Goal: Task Accomplishment & Management: Complete application form

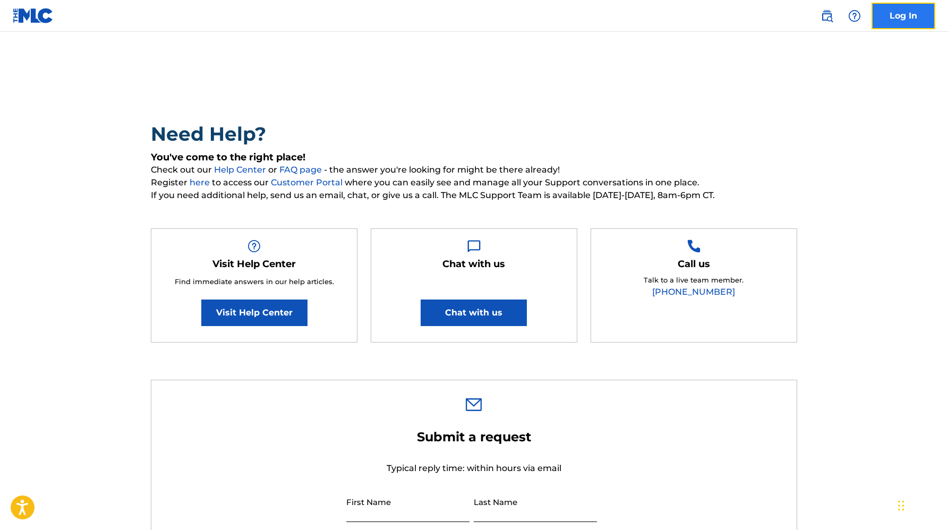
click at [898, 21] on link "Log In" at bounding box center [904, 16] width 64 height 27
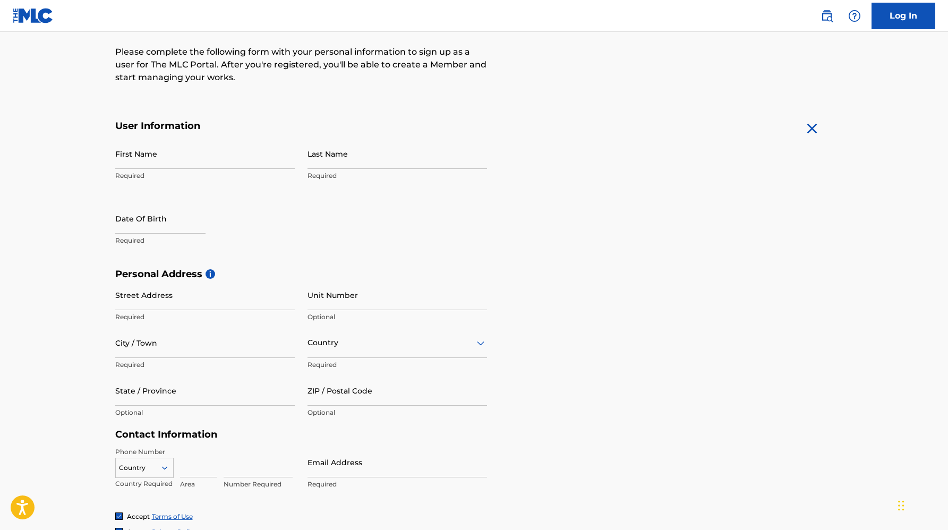
scroll to position [131, 0]
click at [197, 155] on input "First Name" at bounding box center [205, 152] width 180 height 30
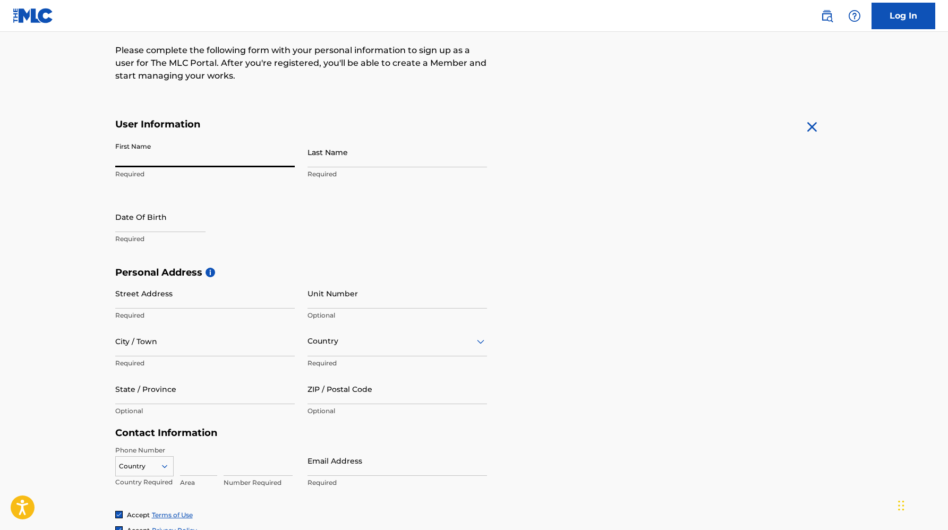
type input "Peyton Marie"
type input "Kach"
type input "1605 16th Ave S"
type input "Apt 304"
type input "Nashville"
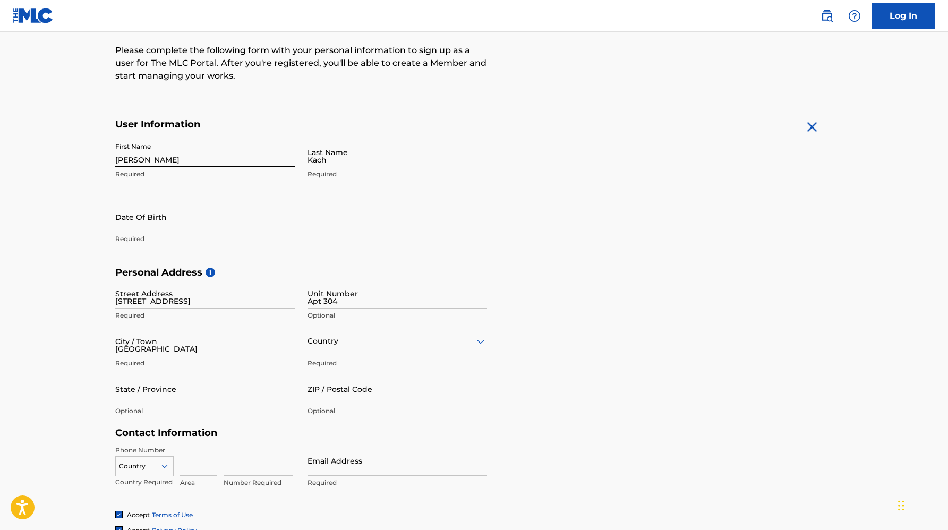
type input "United States"
type input "TN"
type input "37212-2940"
type input "319"
type input "7847138"
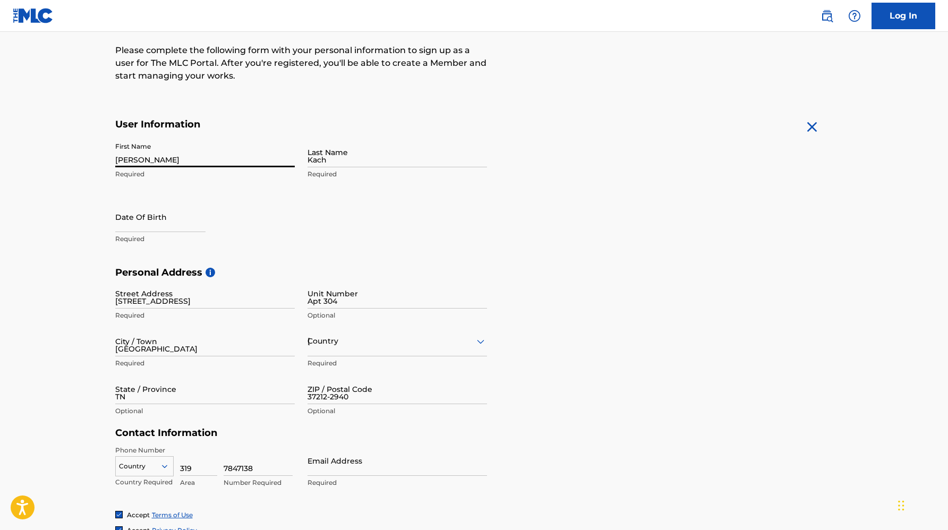
type input "peytonmarieofficial@gmail.com"
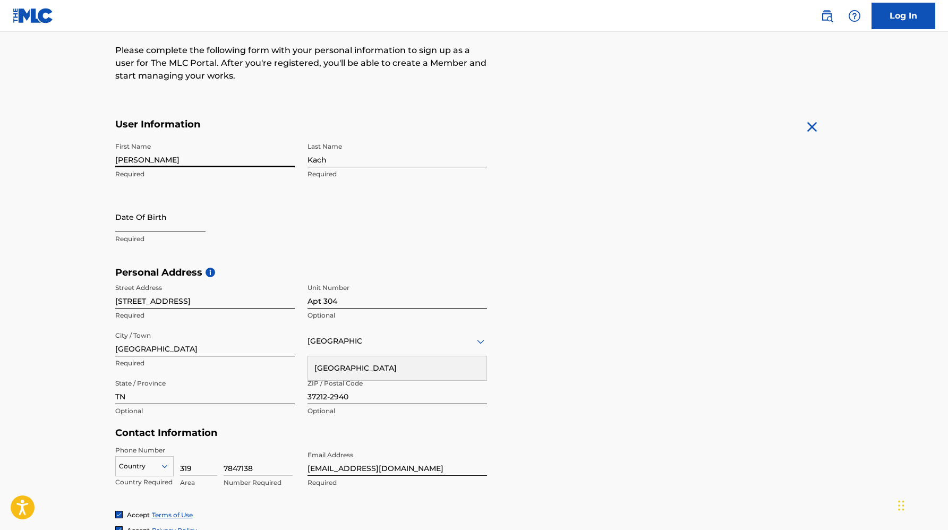
select select "8"
select select "2025"
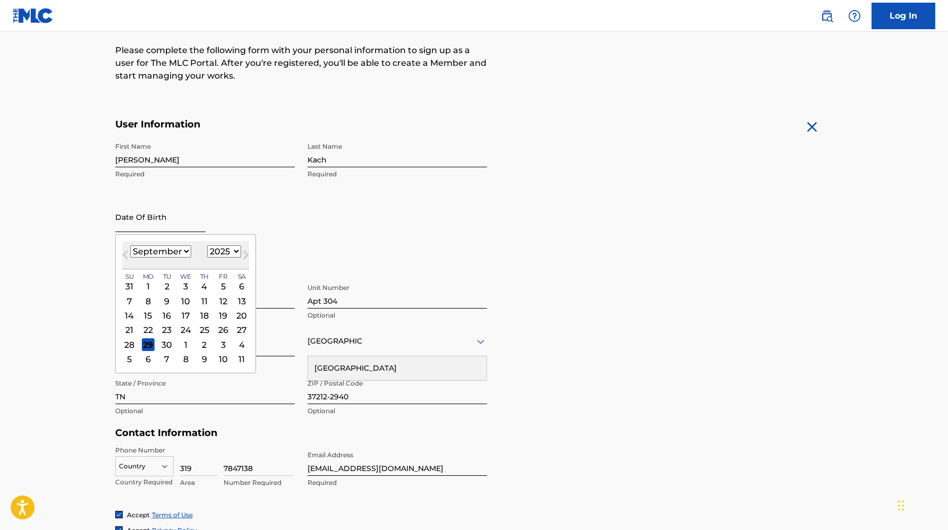
click at [155, 220] on input "text" at bounding box center [160, 217] width 90 height 30
click at [171, 254] on select "January February March April May June July August September October November De…" at bounding box center [160, 251] width 61 height 12
click at [130, 245] on select "January February March April May June July August September October November De…" at bounding box center [160, 251] width 61 height 12
click at [237, 249] on button "Next Month" at bounding box center [245, 257] width 17 height 17
select select "8"
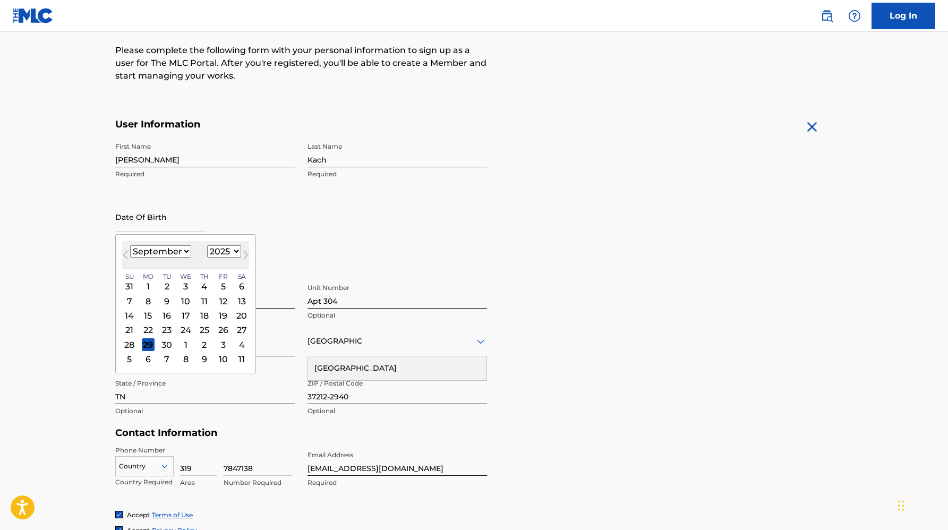
click at [227, 251] on select "1899 1900 1901 1902 1903 1904 1905 1906 1907 1908 1909 1910 1911 1912 1913 1914…" at bounding box center [224, 251] width 34 height 12
select select "2002"
click at [207, 245] on select "1899 1900 1901 1902 1903 1904 1905 1906 1907 1908 1909 1910 1911 1912 1913 1914…" at bounding box center [224, 251] width 34 height 12
click at [183, 254] on select "January February March April May June July August September October November De…" at bounding box center [160, 251] width 61 height 12
select select "7"
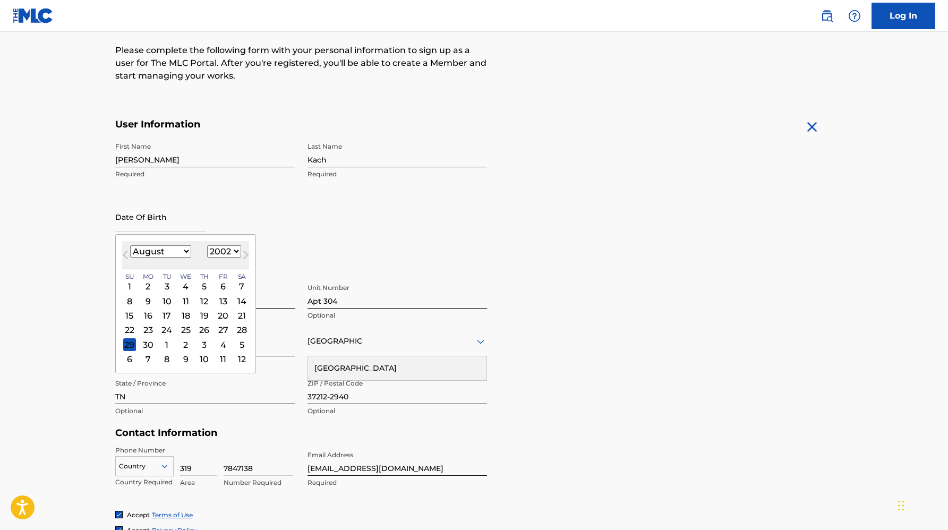
click at [130, 245] on select "January February March April May June July August September October November De…" at bounding box center [160, 251] width 61 height 12
click at [168, 346] on div "27" at bounding box center [166, 344] width 13 height 13
type input "August 27 2002"
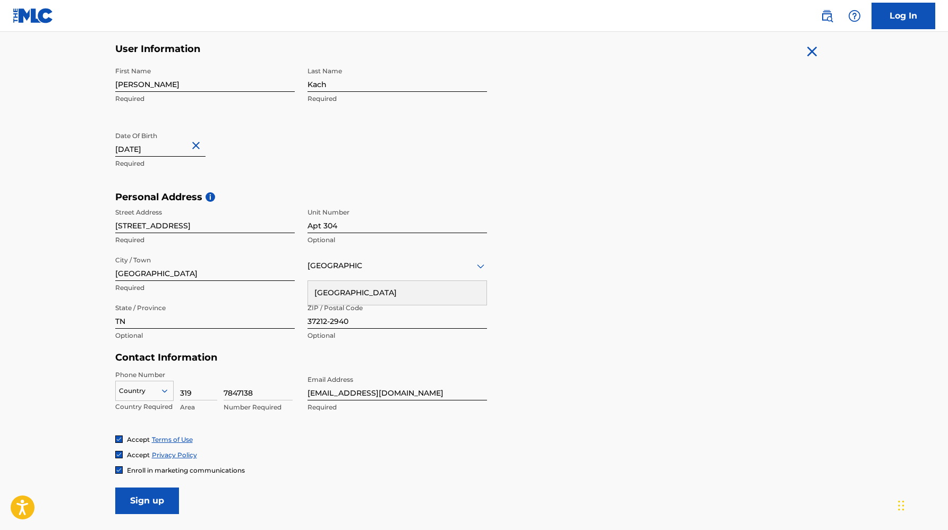
scroll to position [215, 0]
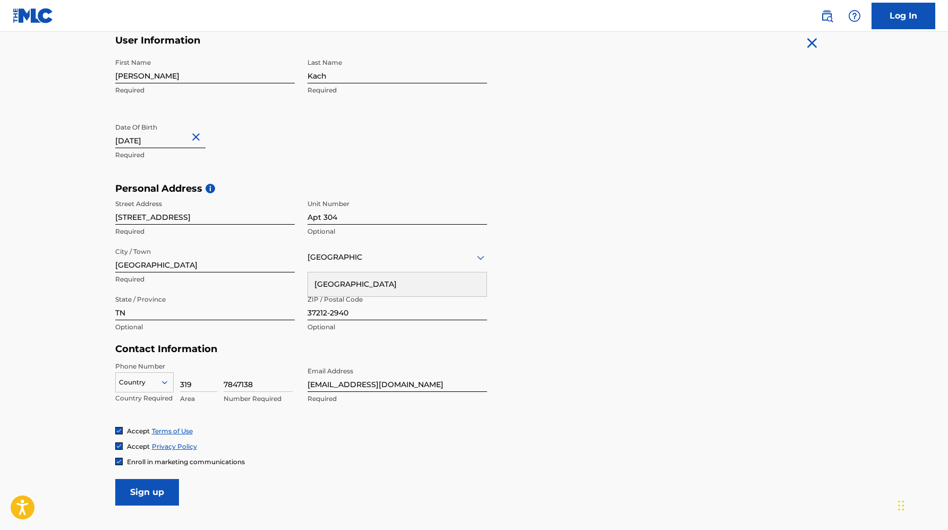
click at [354, 282] on div "United States" at bounding box center [397, 285] width 178 height 24
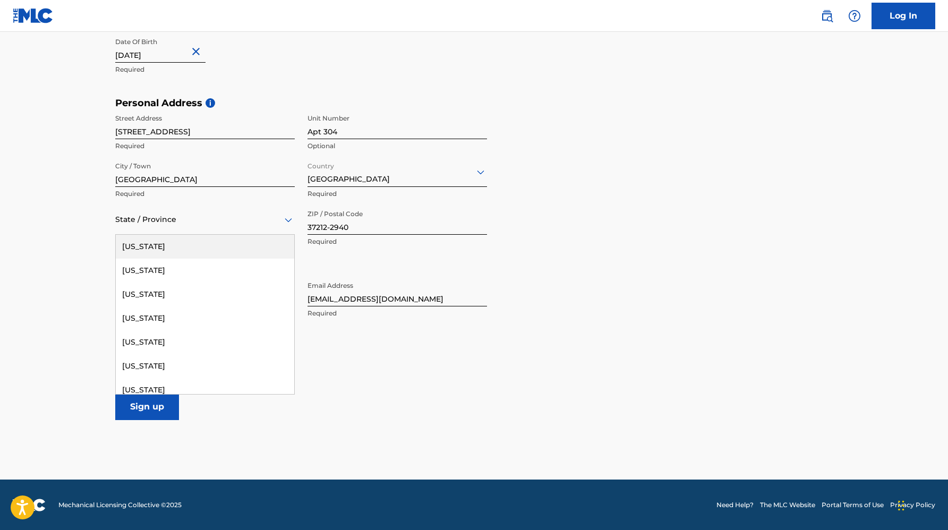
click at [286, 225] on icon at bounding box center [288, 220] width 13 height 13
click at [235, 270] on div "Tennessee" at bounding box center [205, 271] width 178 height 24
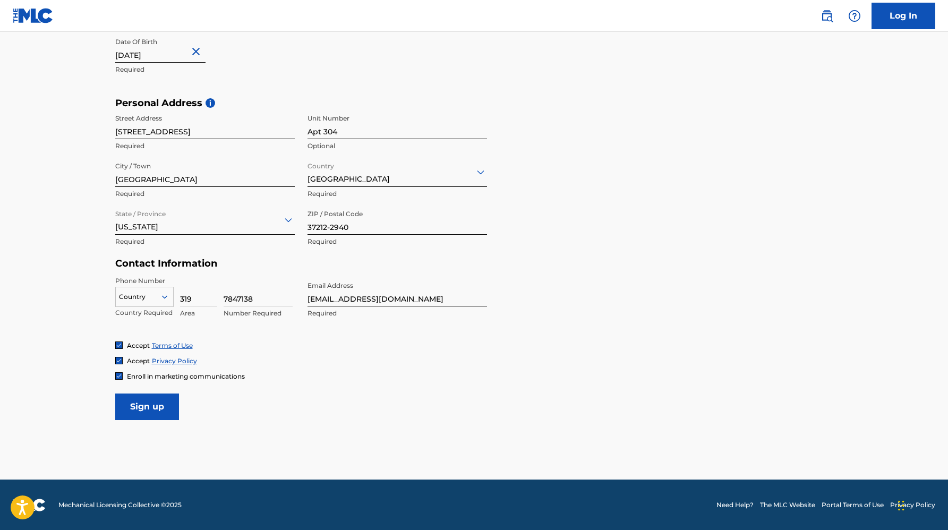
click at [167, 296] on icon at bounding box center [163, 296] width 5 height 3
click at [156, 313] on div "US, CA +1" at bounding box center [144, 323] width 57 height 41
click at [122, 376] on div at bounding box center [118, 375] width 7 height 7
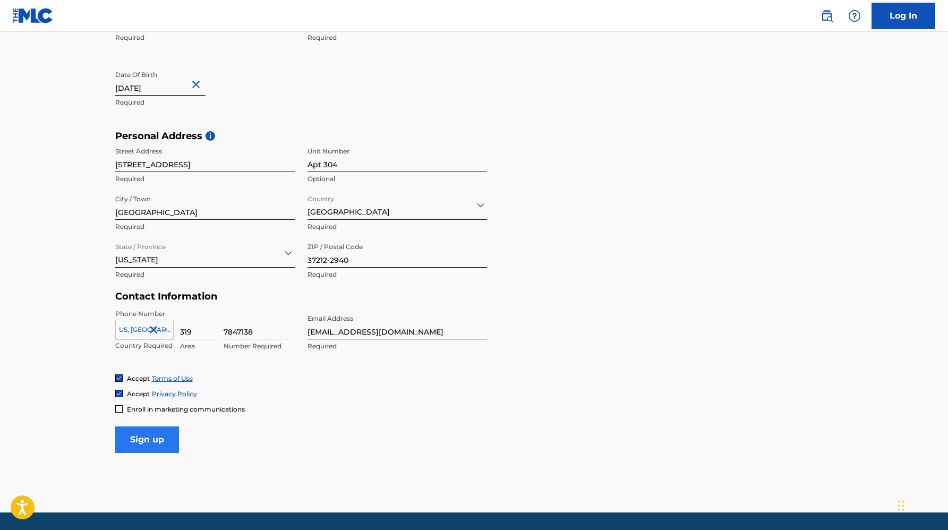
scroll to position [300, 0]
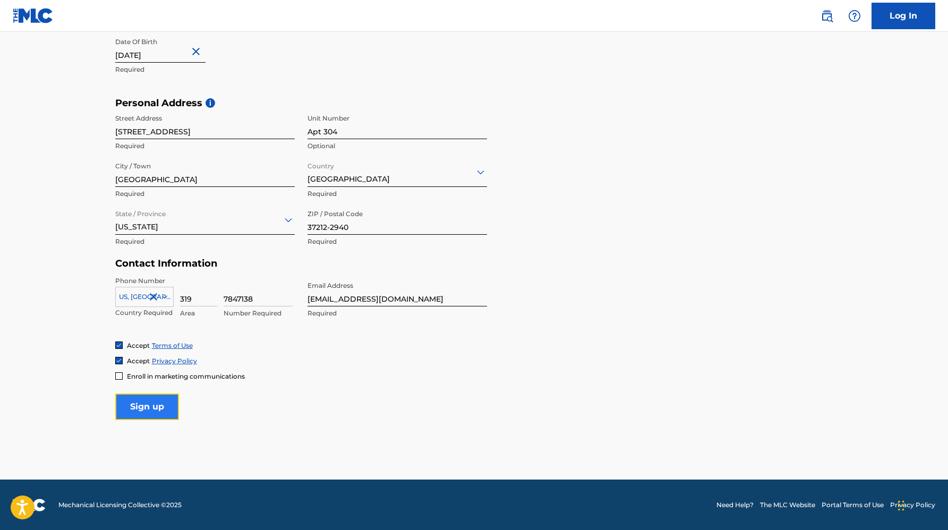
click at [153, 410] on input "Sign up" at bounding box center [147, 407] width 64 height 27
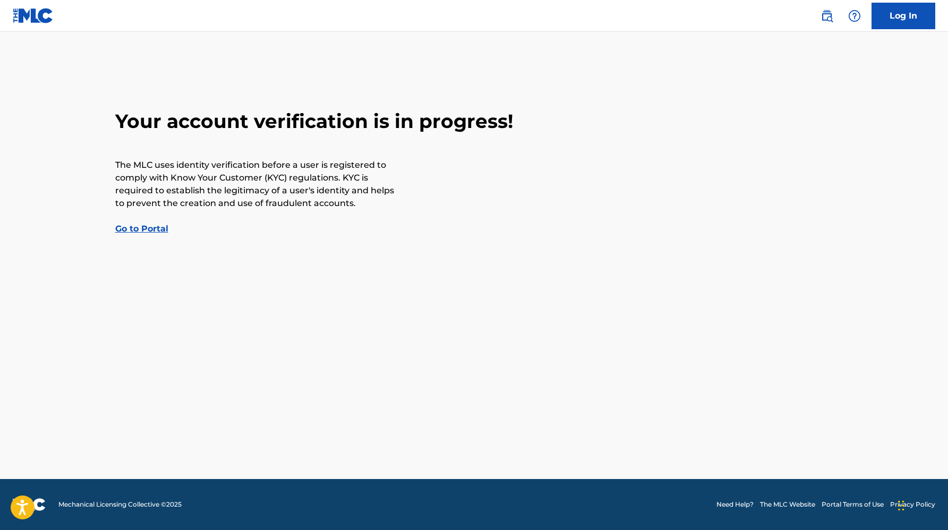
click at [148, 231] on link "Go to Portal" at bounding box center [141, 229] width 53 height 10
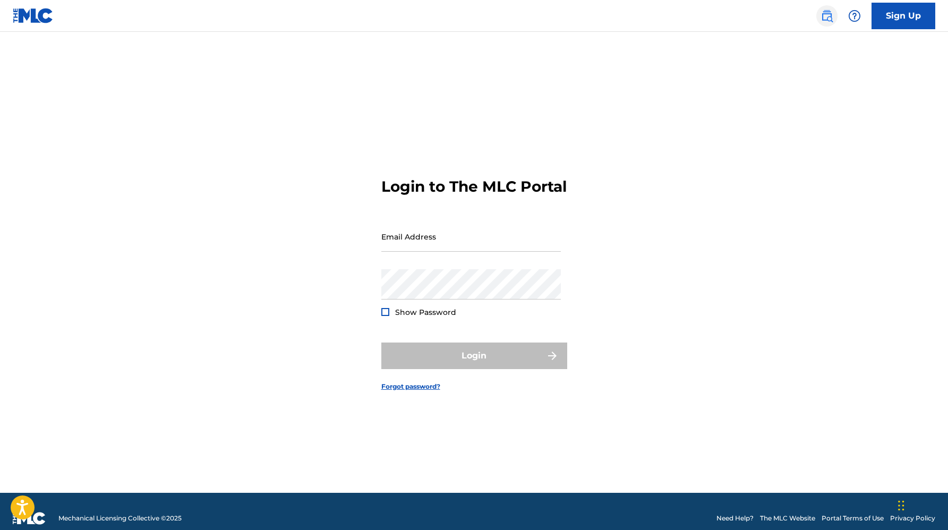
click at [823, 12] on img at bounding box center [827, 16] width 13 height 13
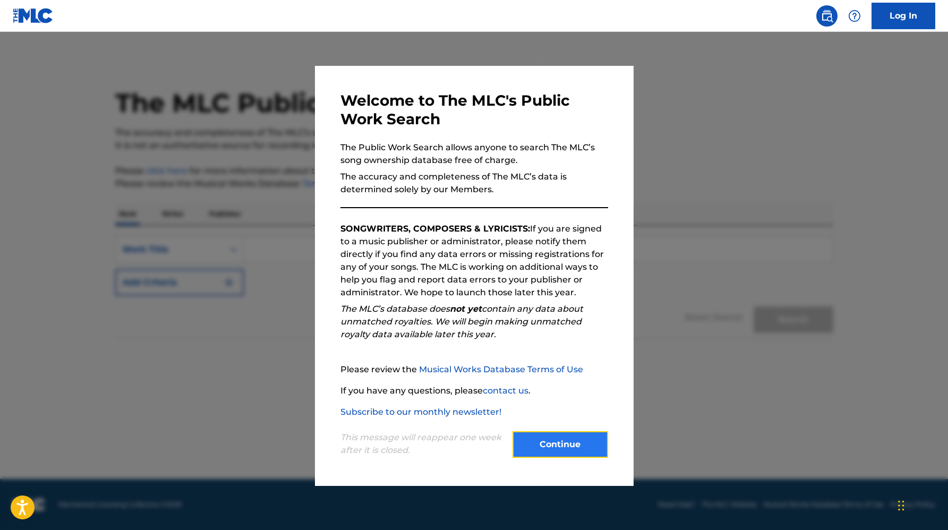
click at [547, 451] on button "Continue" at bounding box center [561, 444] width 96 height 27
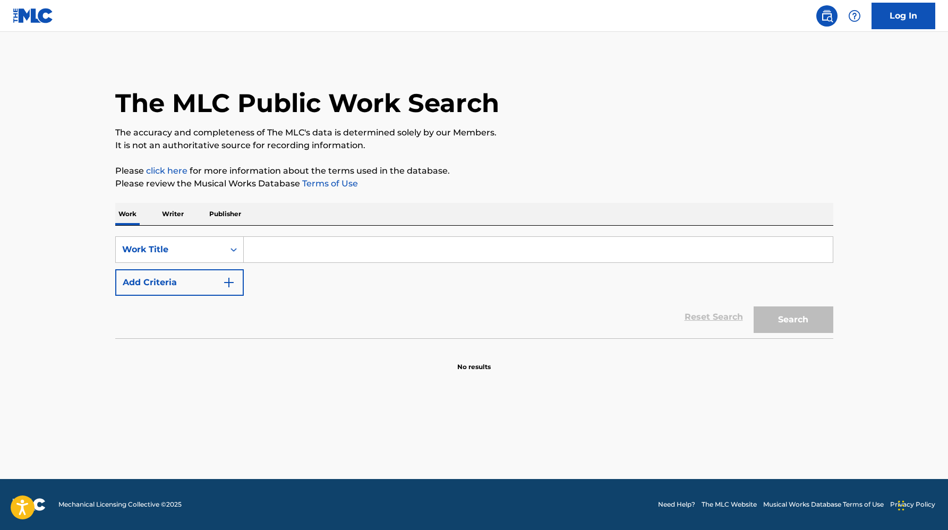
click at [175, 211] on p "Writer" at bounding box center [173, 214] width 28 height 22
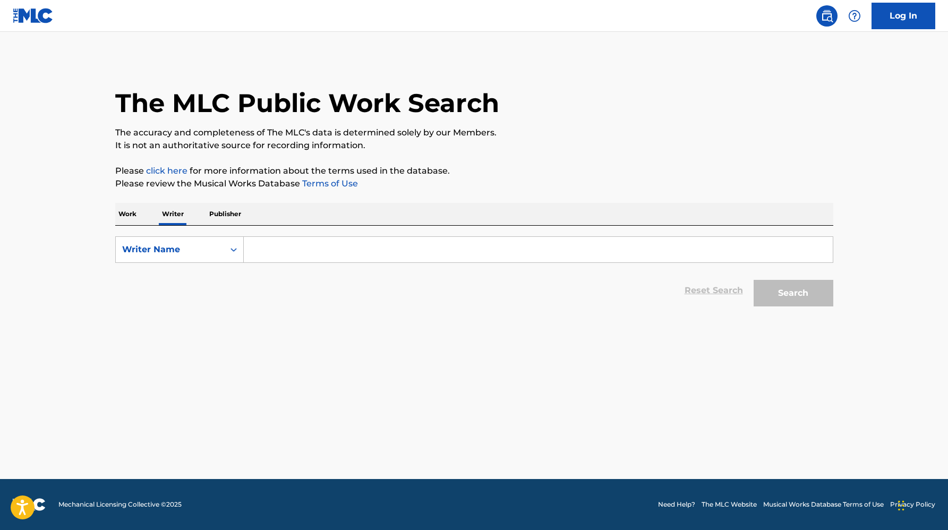
click at [253, 253] on input "Search Form" at bounding box center [538, 249] width 589 height 25
type input "Peyton Marie Kach"
click at [798, 283] on button "Search" at bounding box center [794, 293] width 80 height 27
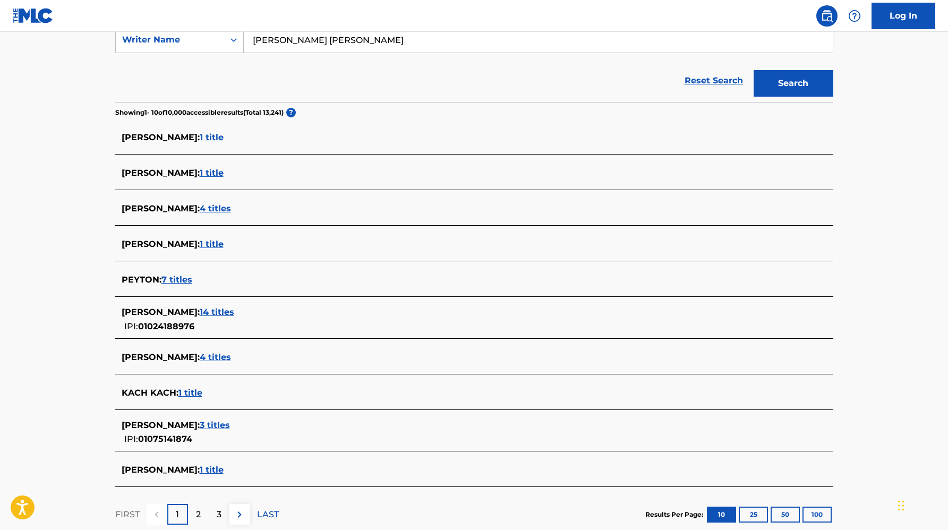
scroll to position [278, 0]
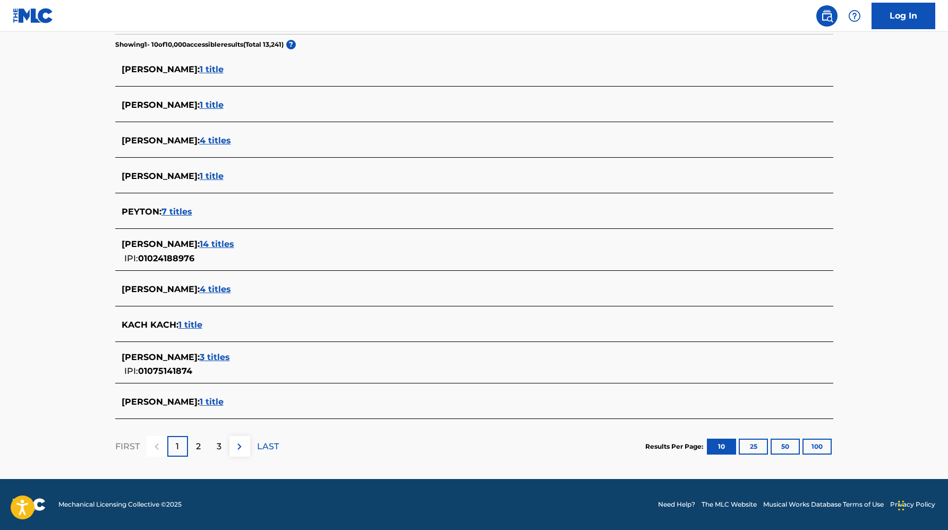
click at [209, 359] on span "3 titles" at bounding box center [215, 357] width 30 height 10
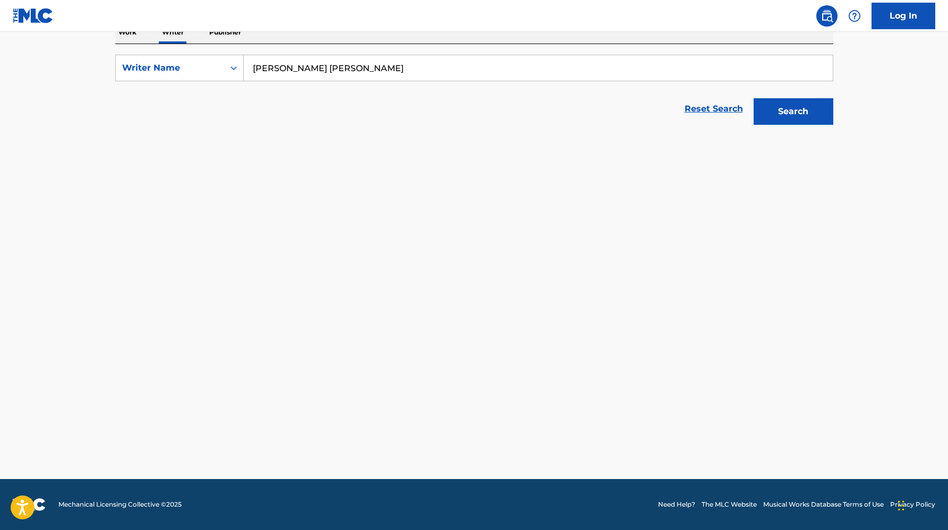
scroll to position [182, 0]
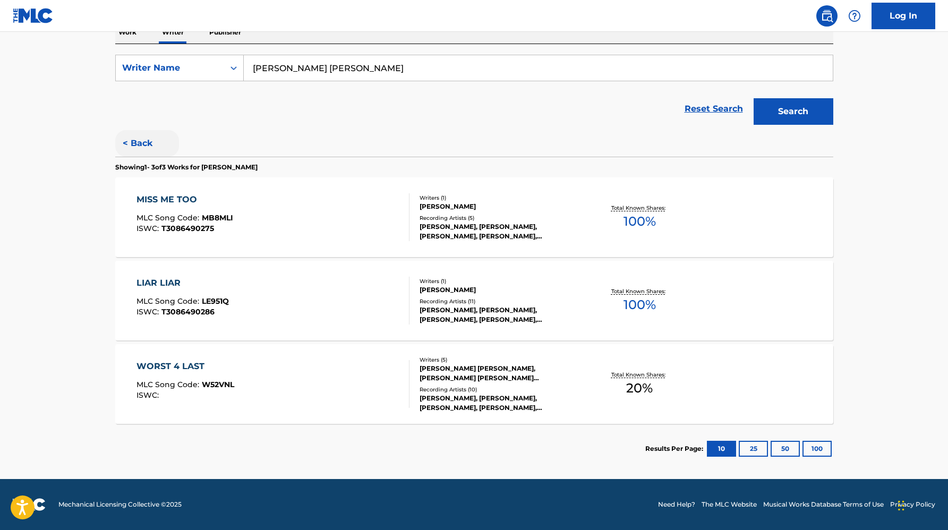
click at [143, 146] on button "< Back" at bounding box center [147, 143] width 64 height 27
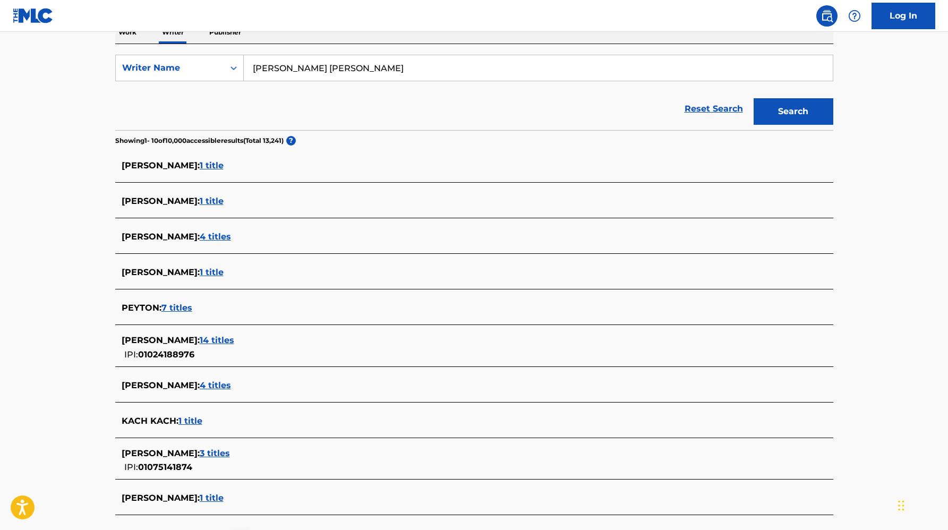
scroll to position [278, 0]
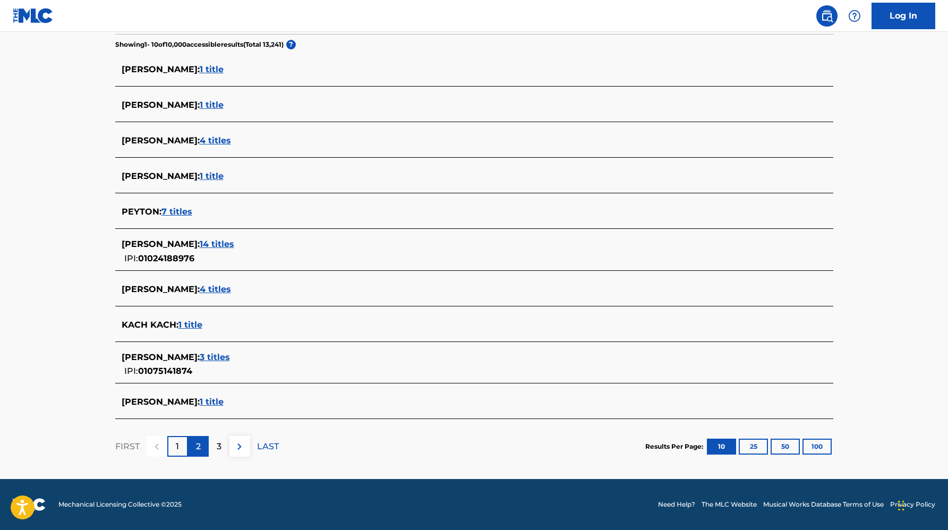
click at [199, 446] on p "2" at bounding box center [198, 446] width 5 height 13
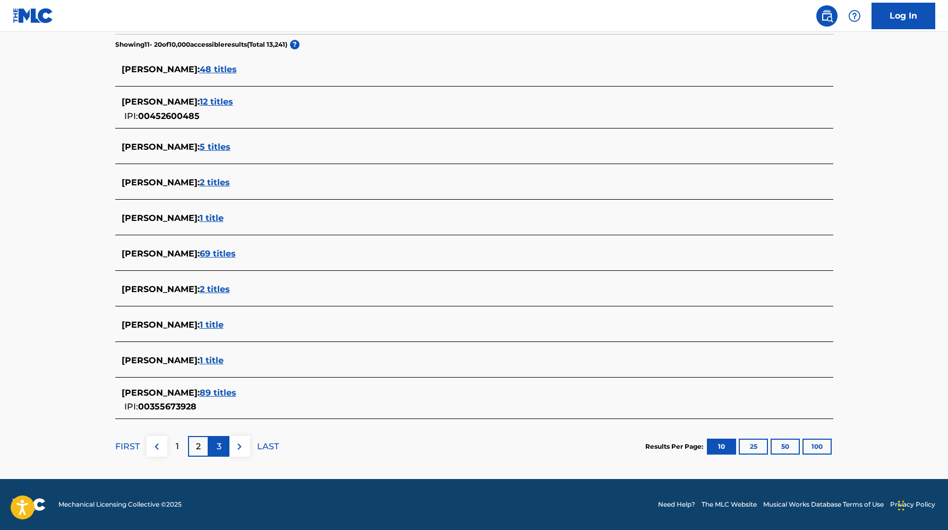
click at [222, 451] on div "3" at bounding box center [219, 446] width 21 height 21
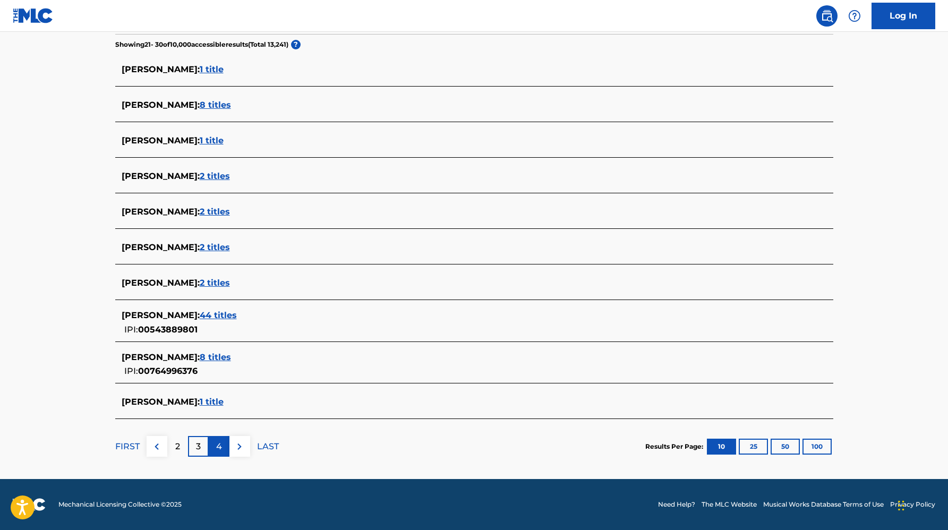
click at [210, 445] on div "4" at bounding box center [219, 446] width 21 height 21
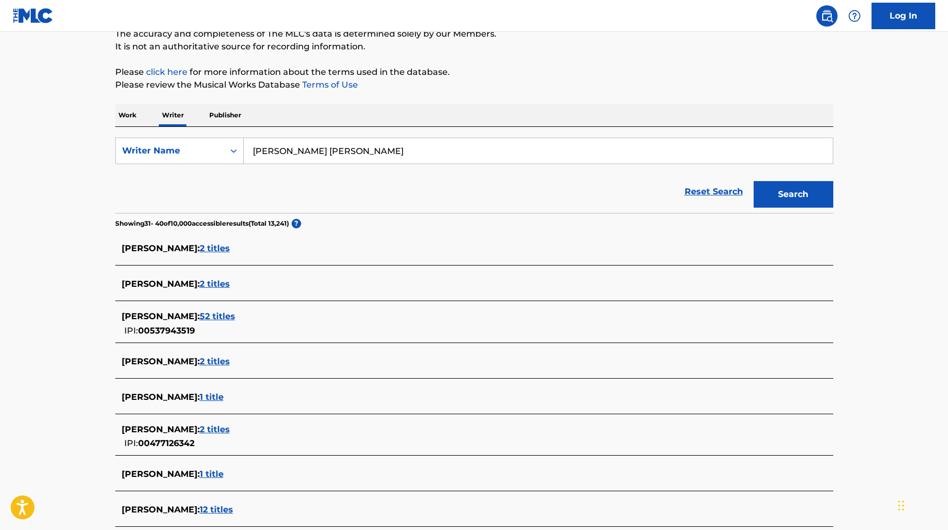
scroll to position [290, 0]
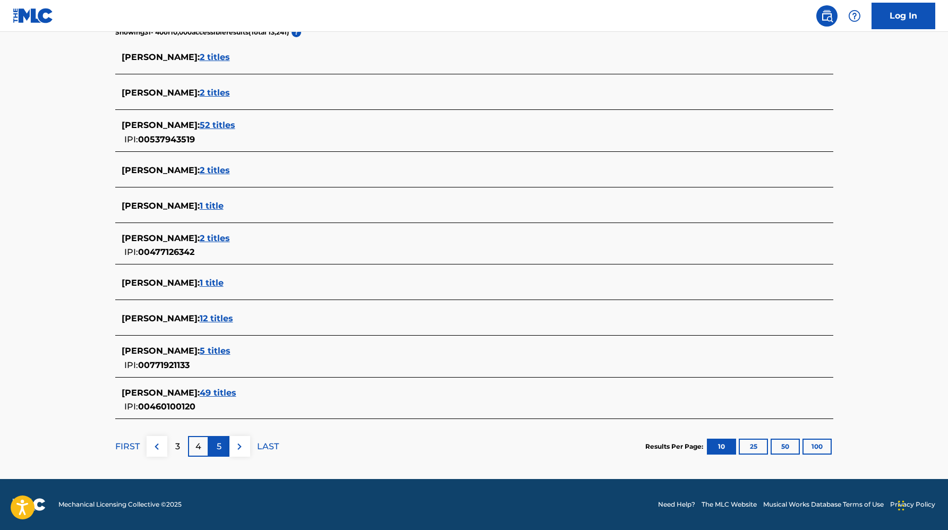
click at [220, 450] on p "5" at bounding box center [219, 446] width 5 height 13
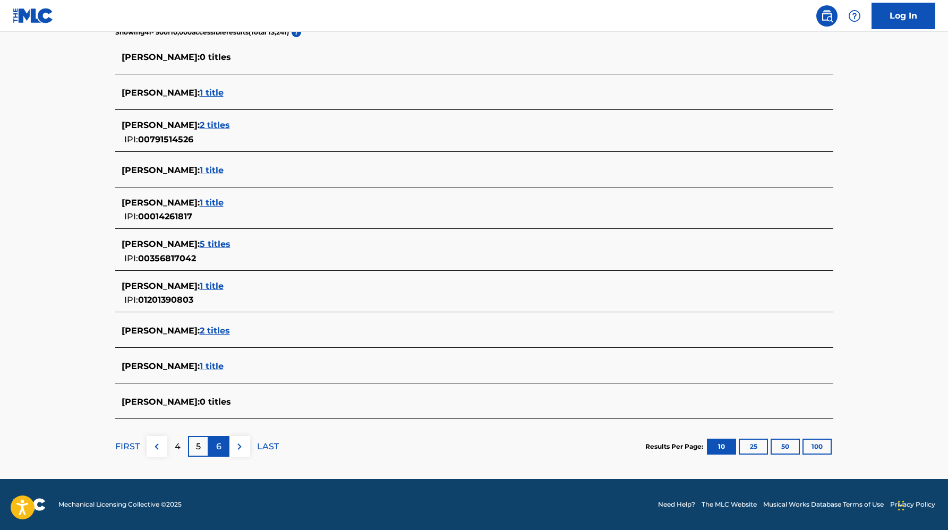
click at [222, 449] on div "6" at bounding box center [219, 446] width 21 height 21
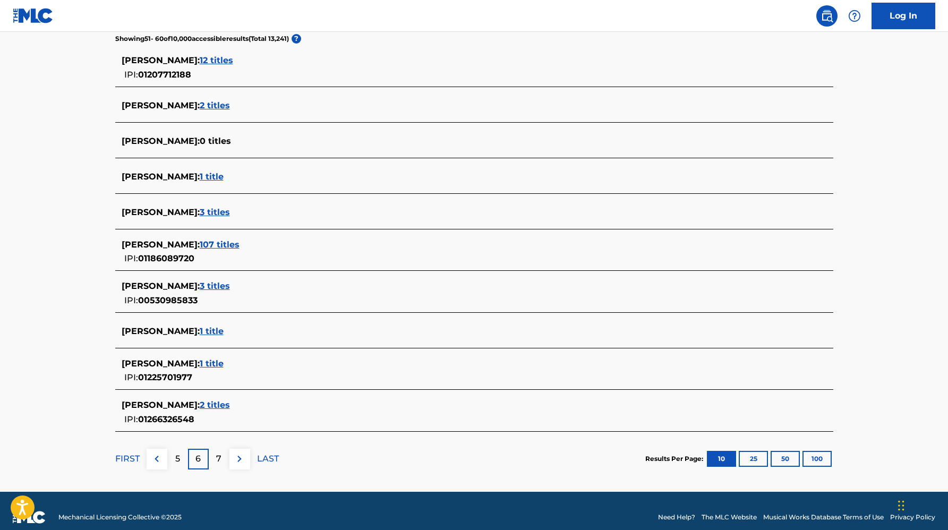
scroll to position [296, 0]
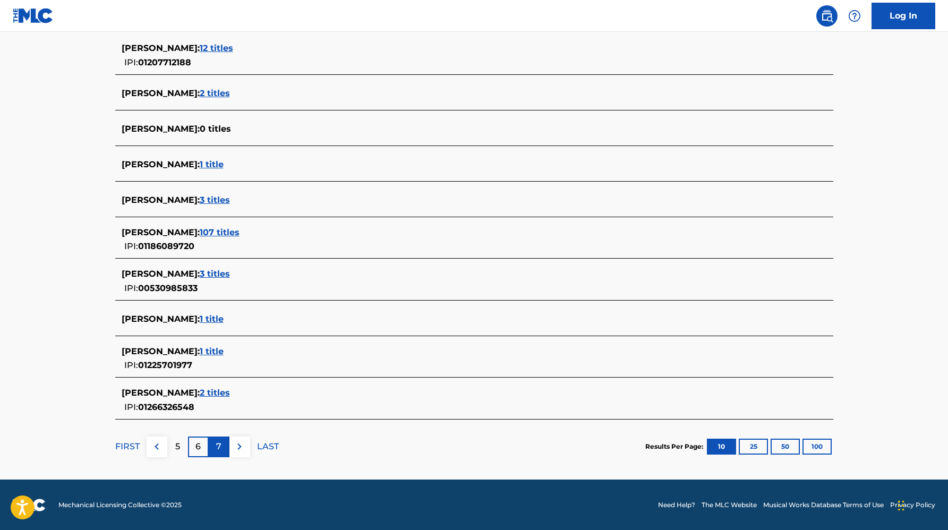
click at [217, 453] on p "7" at bounding box center [218, 446] width 5 height 13
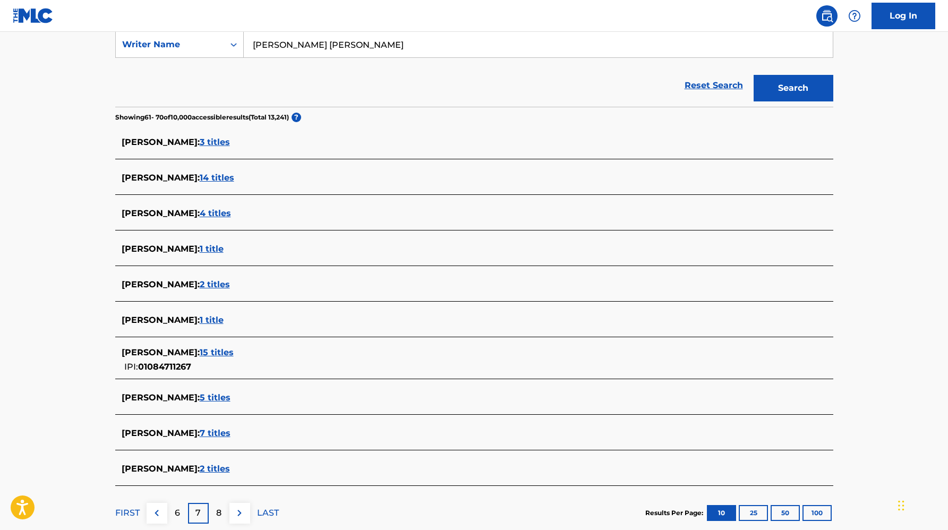
scroll to position [271, 0]
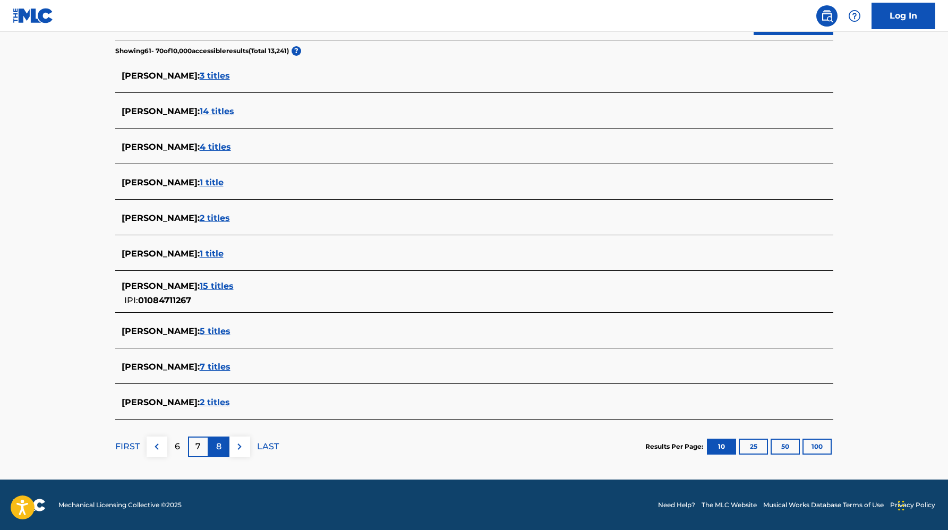
click at [218, 448] on p "8" at bounding box center [218, 446] width 5 height 13
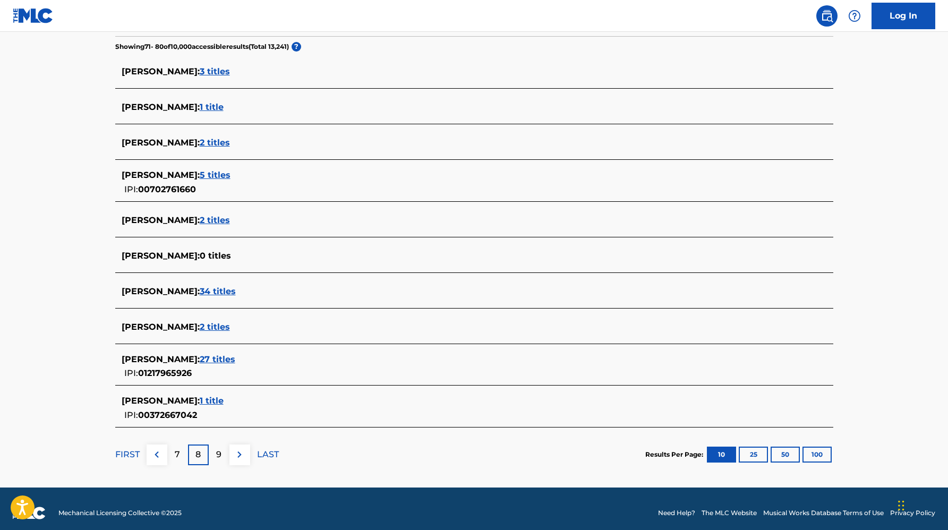
scroll to position [284, 0]
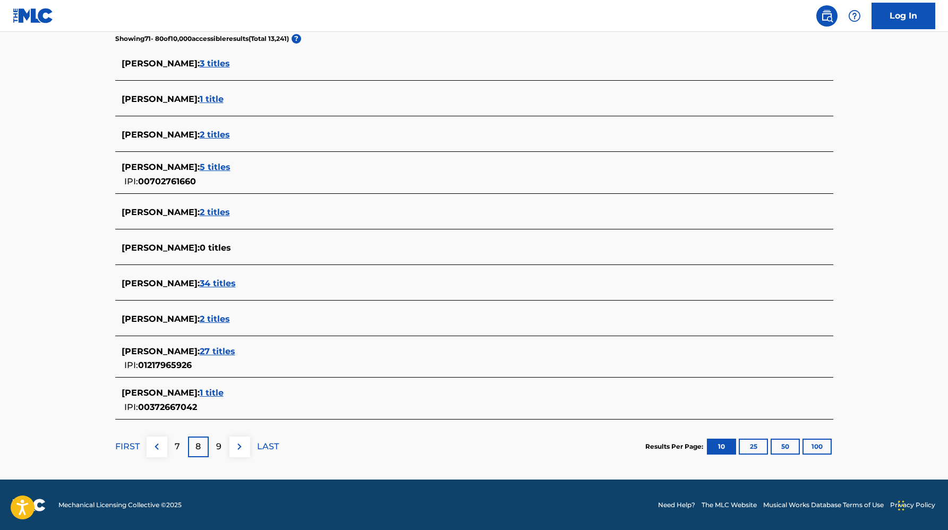
click at [218, 448] on p "9" at bounding box center [218, 446] width 5 height 13
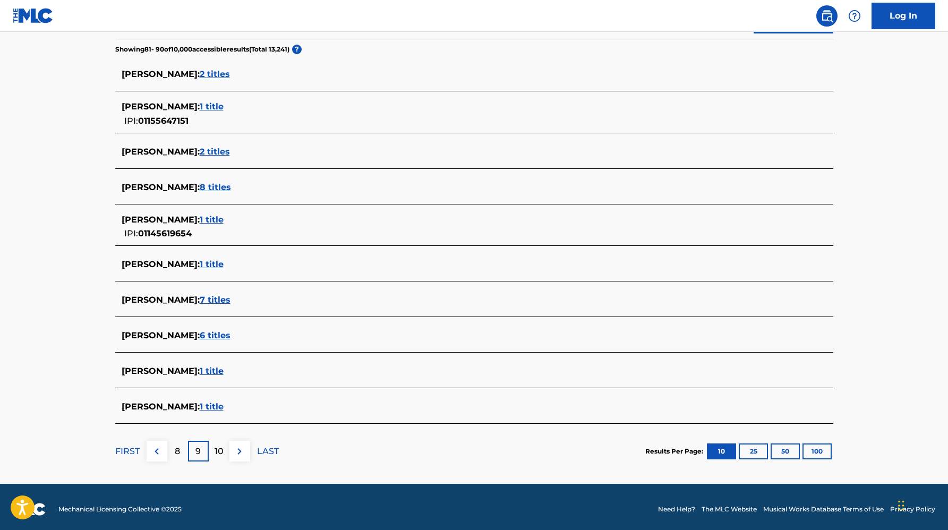
scroll to position [278, 0]
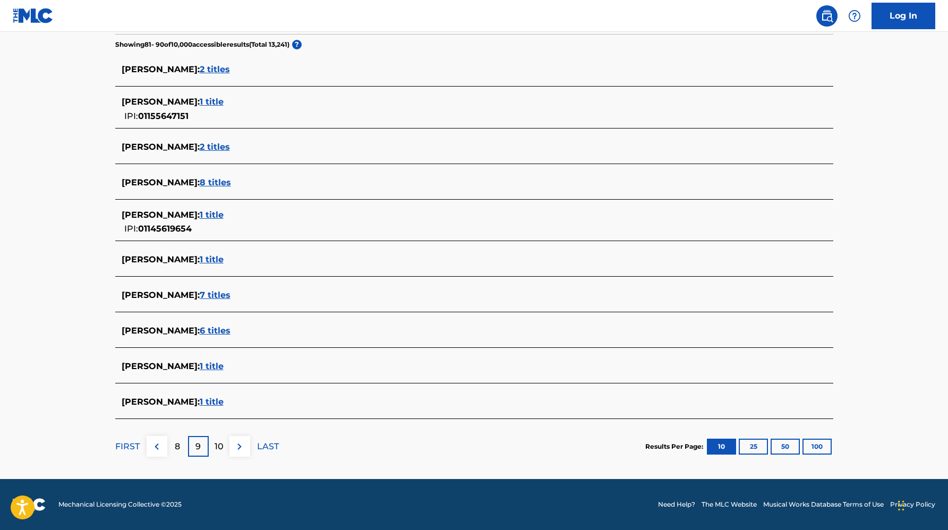
click at [218, 448] on p "10" at bounding box center [219, 446] width 9 height 13
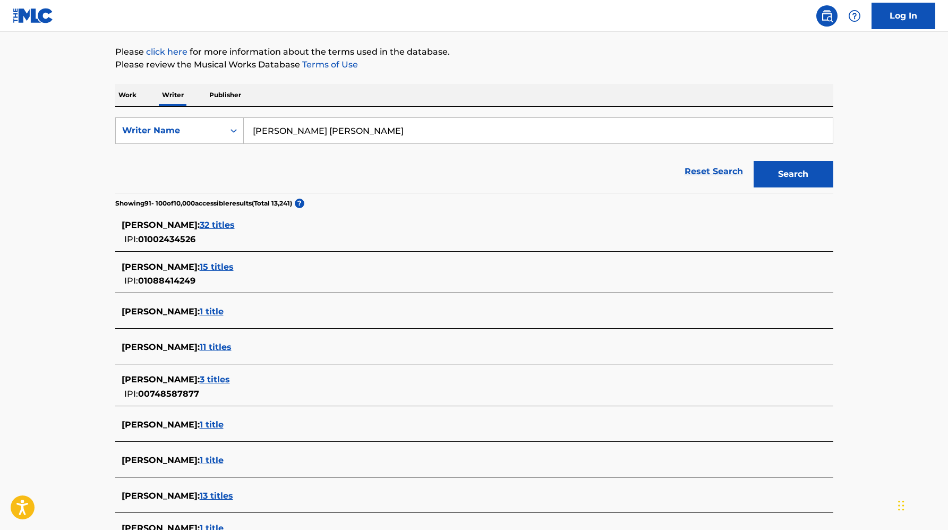
scroll to position [290, 0]
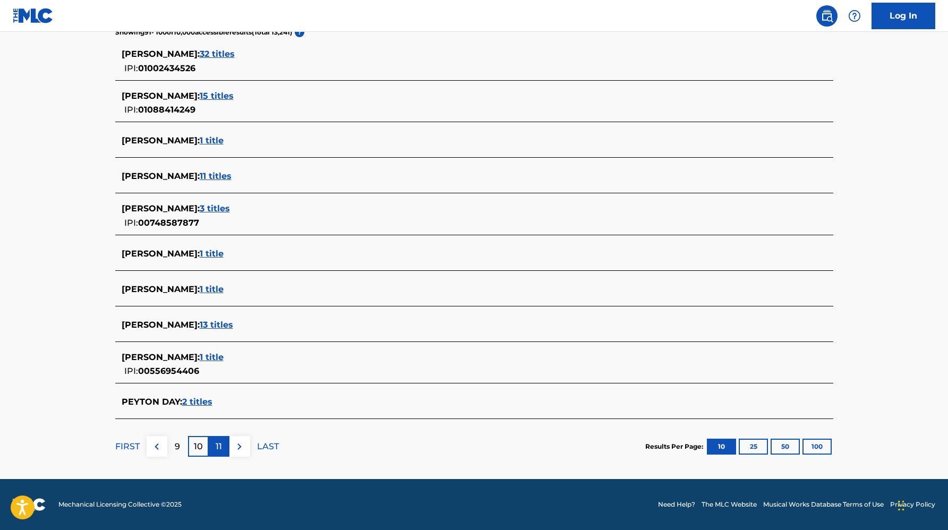
click at [220, 442] on p "11" at bounding box center [219, 446] width 6 height 13
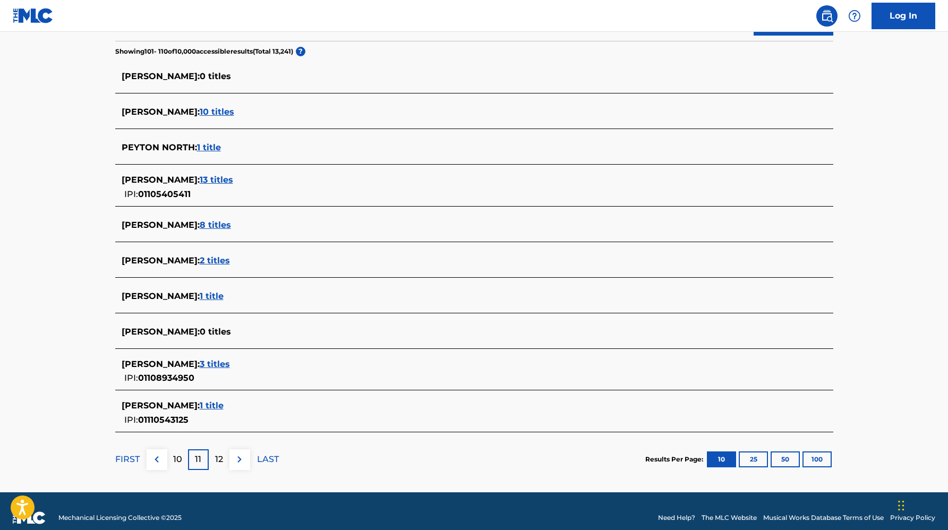
scroll to position [274, 0]
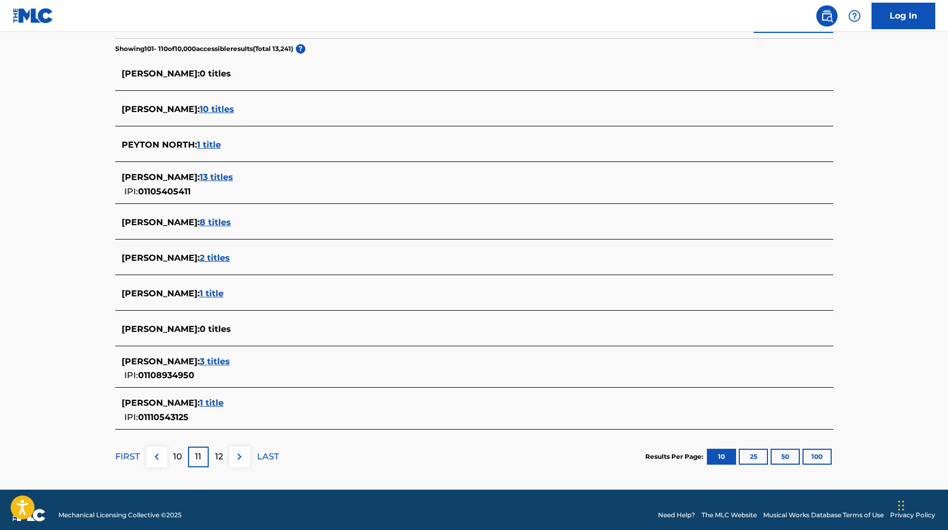
click at [188, 293] on span "CAMI PEYTON :" at bounding box center [161, 293] width 78 height 10
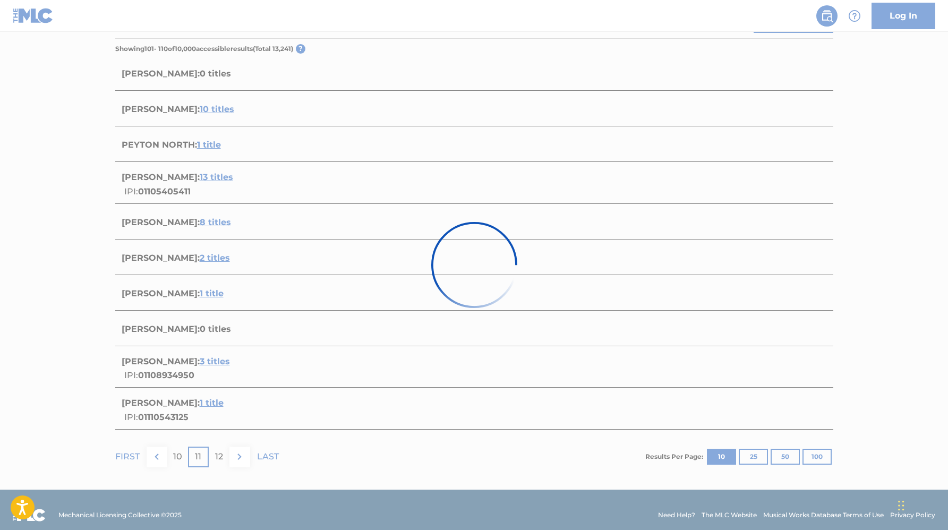
scroll to position [15, 0]
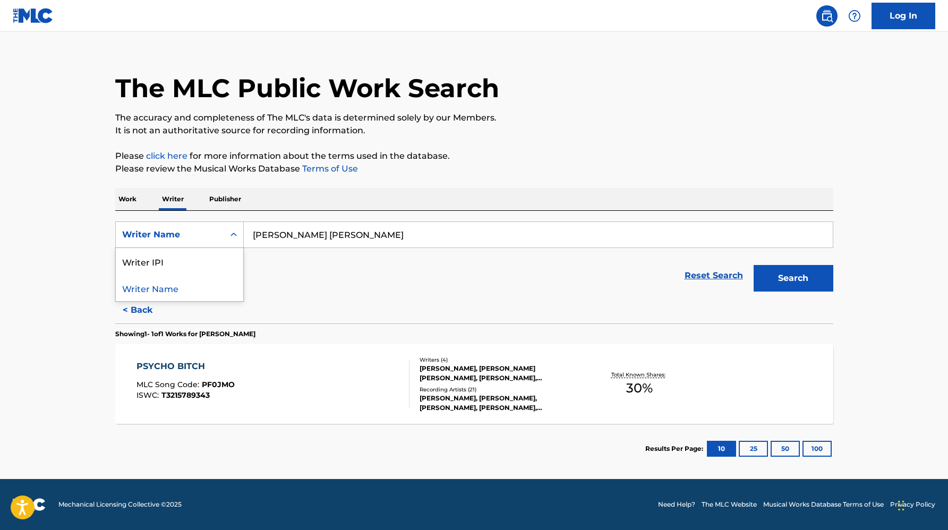
click at [192, 228] on div "Writer Name" at bounding box center [170, 235] width 108 height 20
click at [130, 202] on p "Work" at bounding box center [127, 199] width 24 height 22
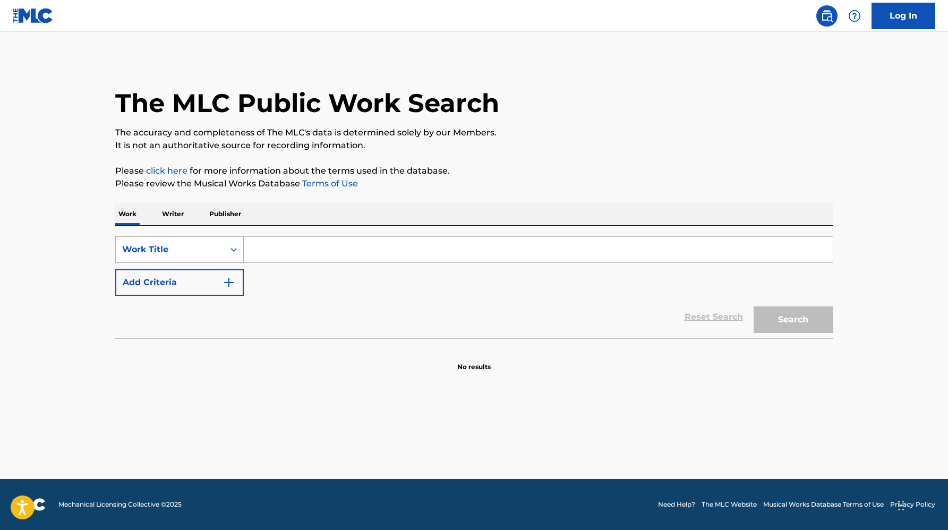
click at [215, 248] on div "Work Title" at bounding box center [170, 249] width 96 height 13
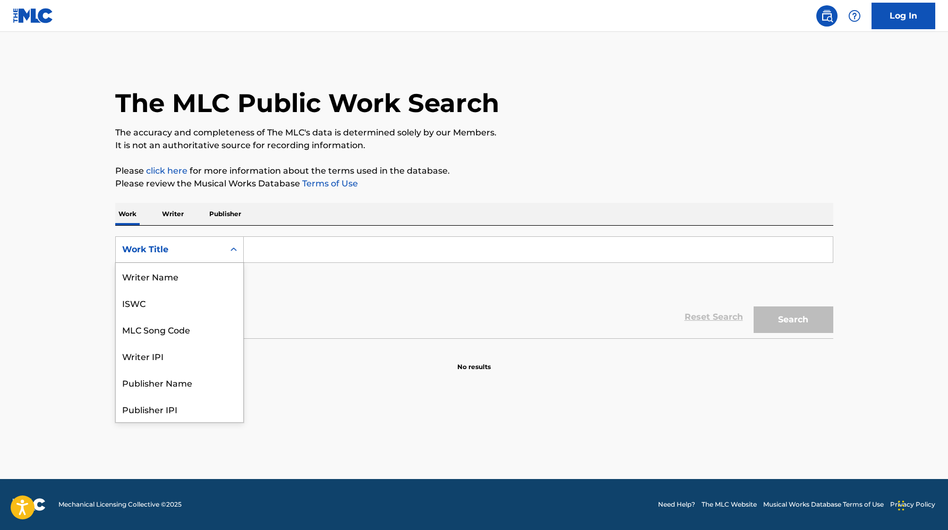
scroll to position [53, 0]
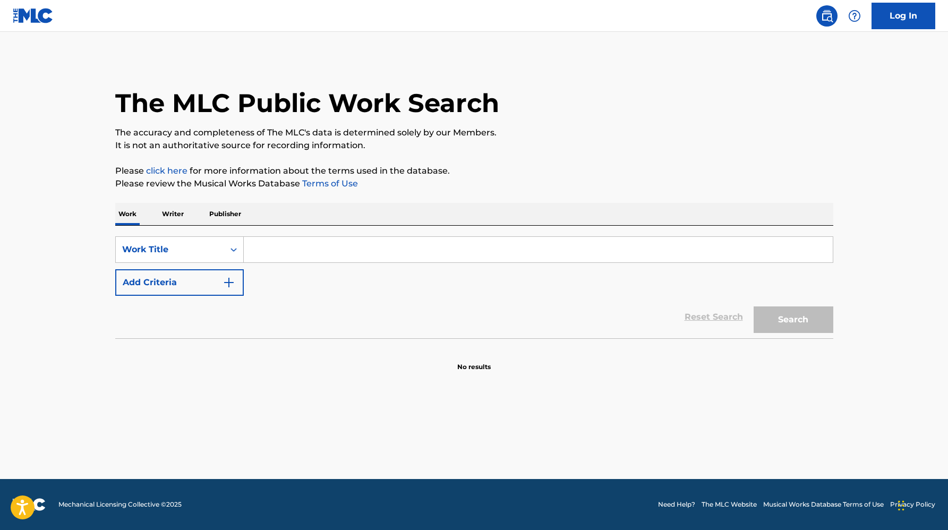
click at [270, 250] on input "Search Form" at bounding box center [538, 249] width 589 height 25
type input "NOTHING HURTS HERE"
click at [754, 307] on button "Search" at bounding box center [794, 320] width 80 height 27
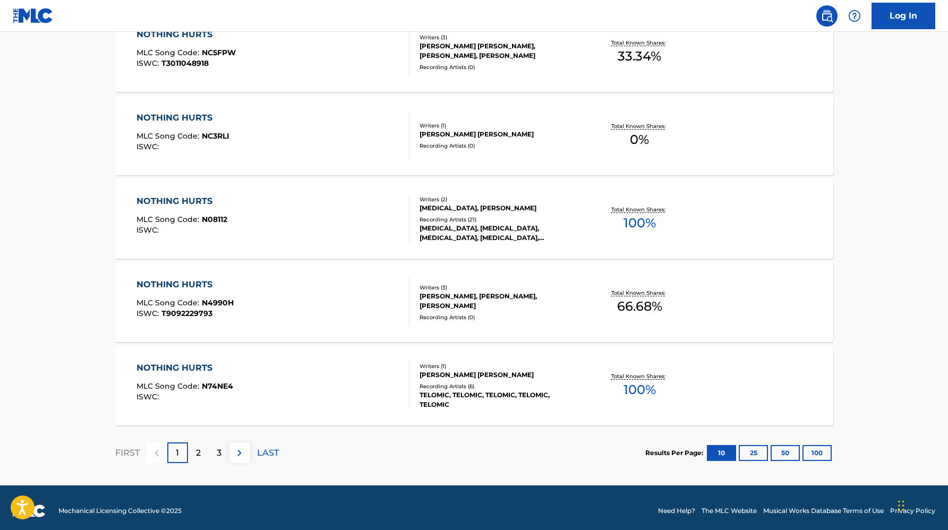
scroll to position [764, 0]
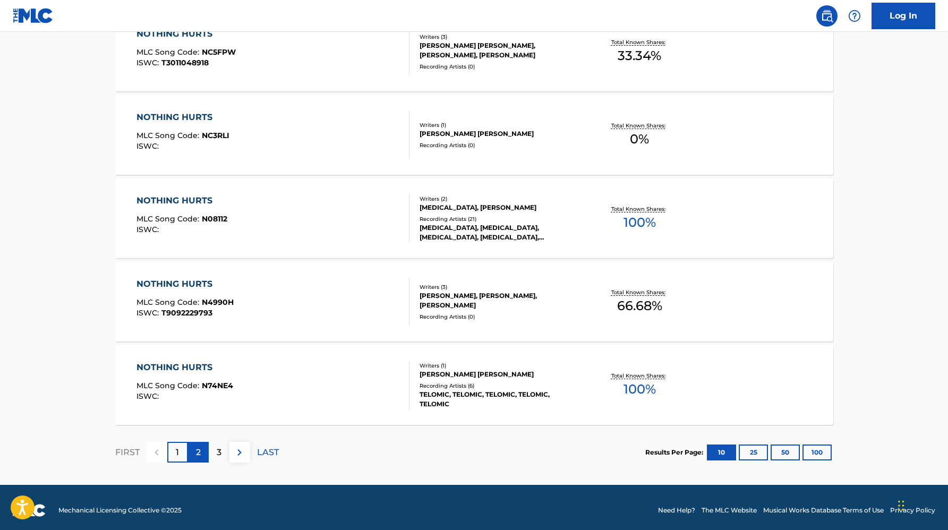
click at [199, 452] on p "2" at bounding box center [198, 452] width 5 height 13
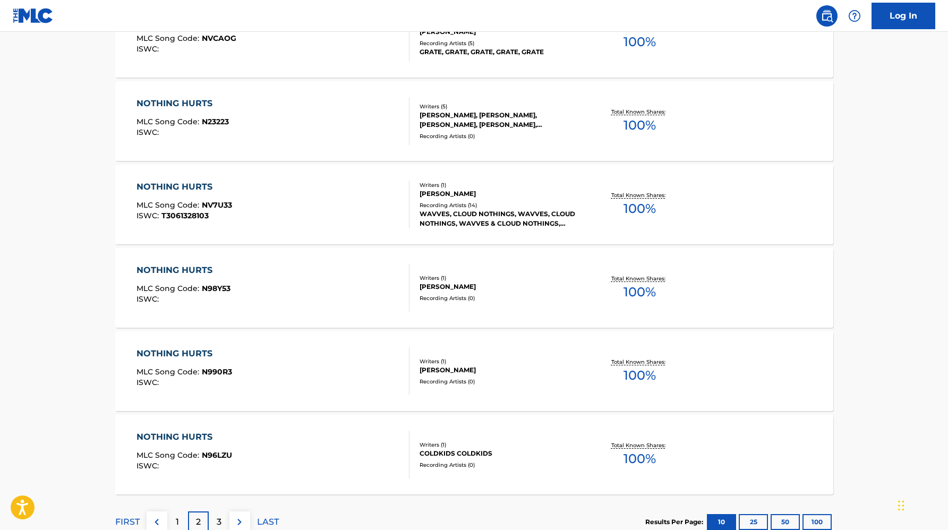
scroll to position [770, 0]
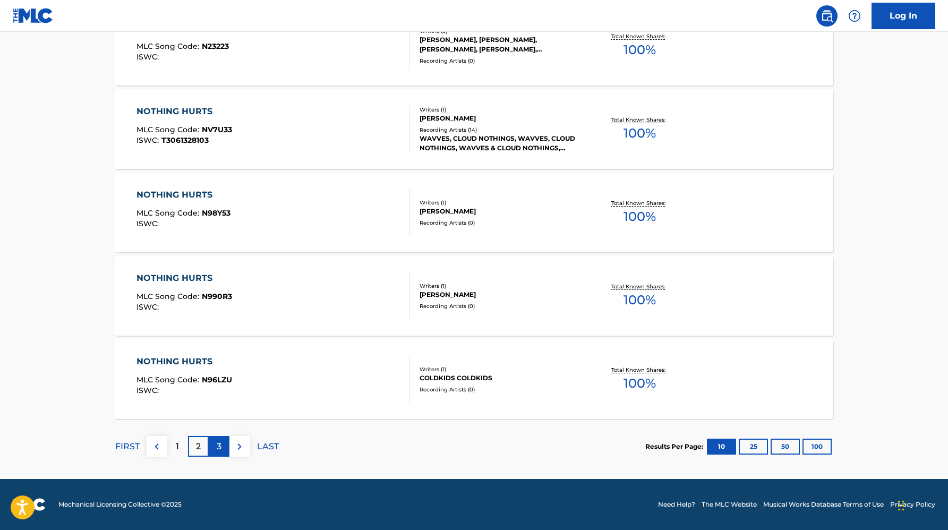
click at [216, 454] on div "3" at bounding box center [219, 446] width 21 height 21
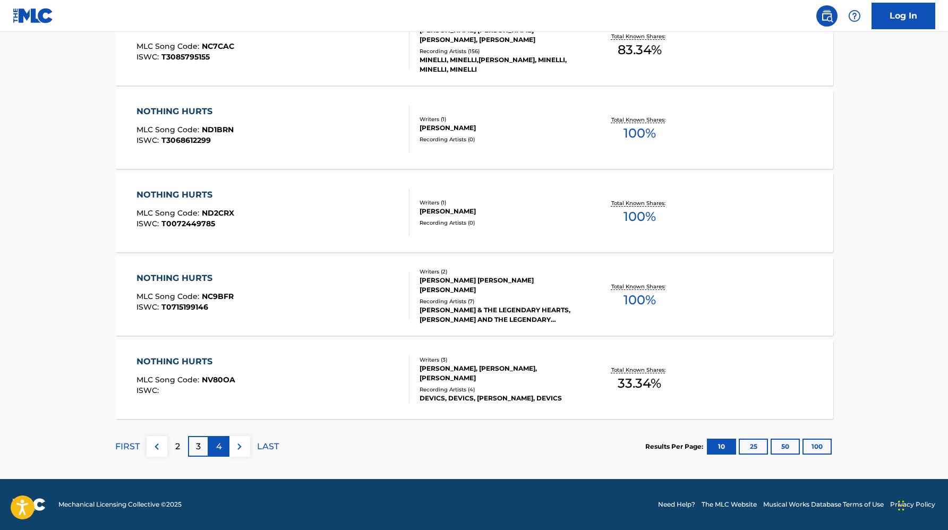
click at [220, 451] on p "4" at bounding box center [219, 446] width 6 height 13
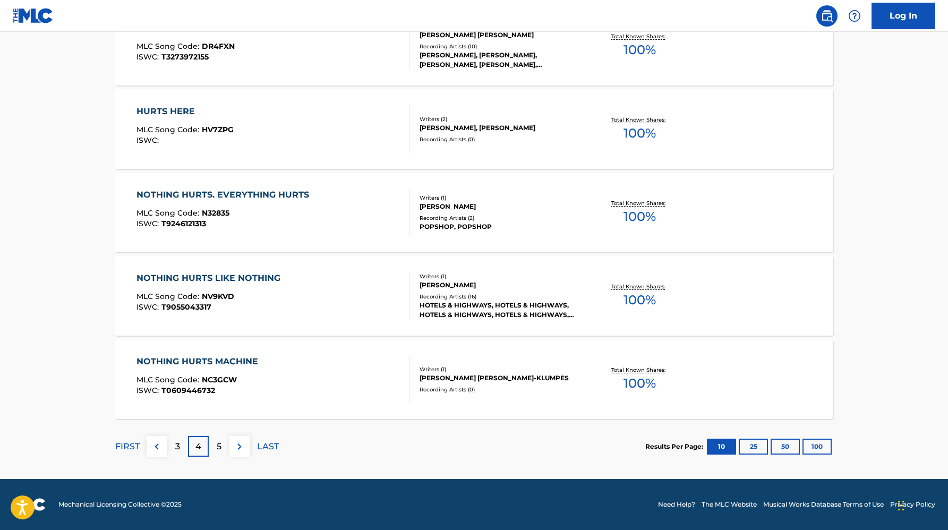
click at [220, 451] on p "5" at bounding box center [219, 446] width 5 height 13
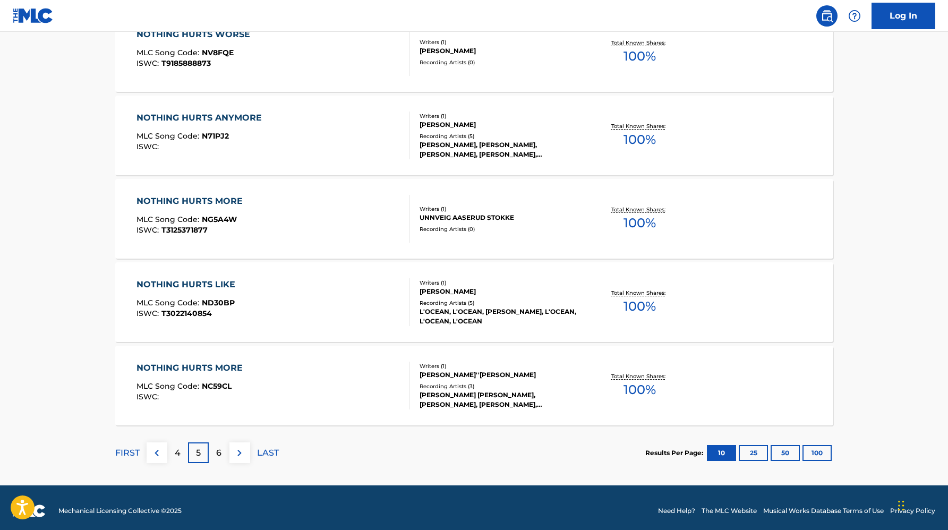
scroll to position [767, 0]
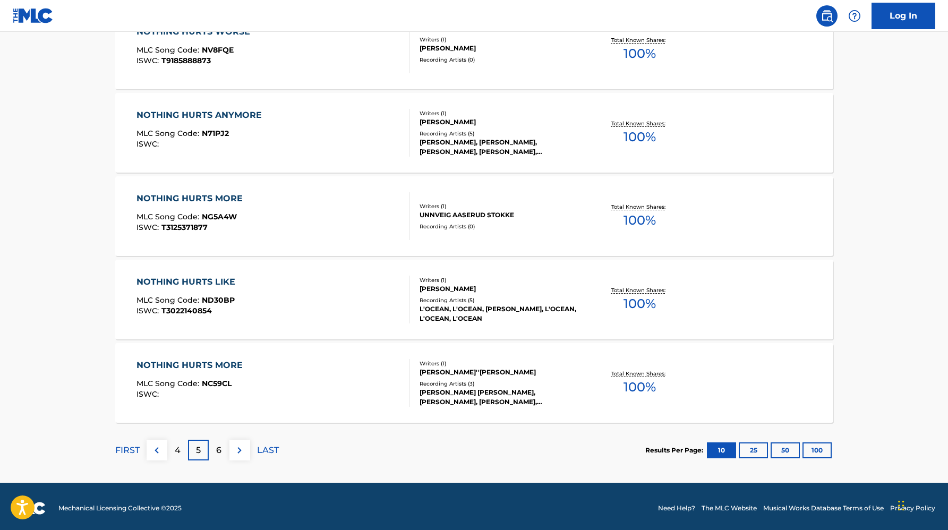
click at [220, 451] on p "6" at bounding box center [218, 450] width 5 height 13
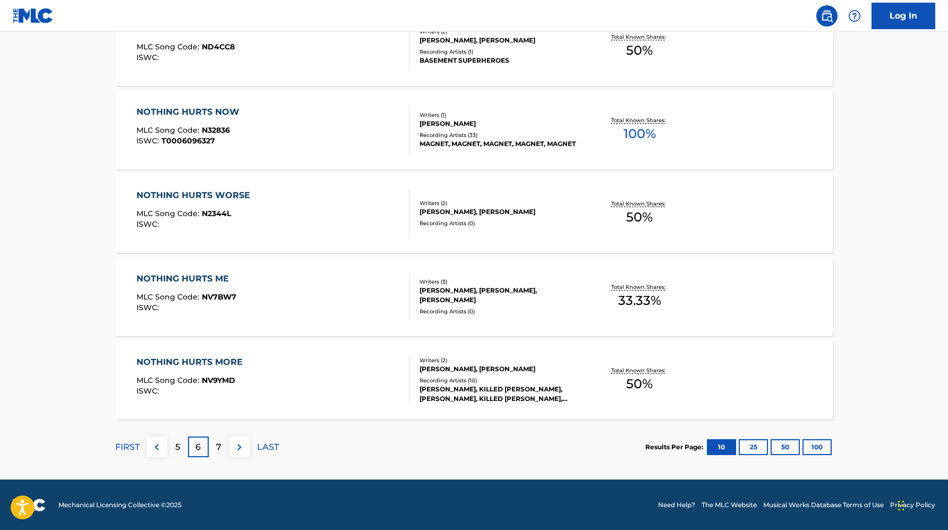
scroll to position [770, 0]
click at [216, 450] on p "7" at bounding box center [218, 446] width 5 height 13
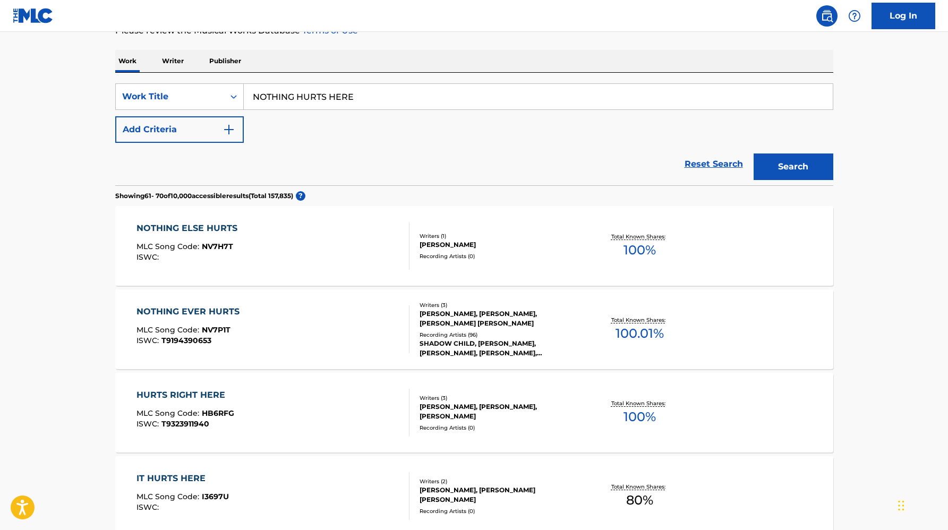
scroll to position [0, 0]
